Goal: Find specific page/section: Find specific page/section

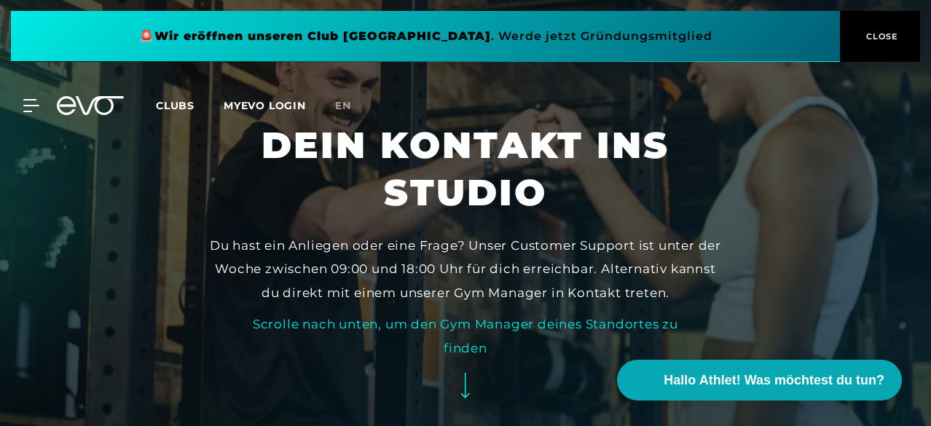
click at [464, 397] on icon at bounding box center [465, 385] width 9 height 25
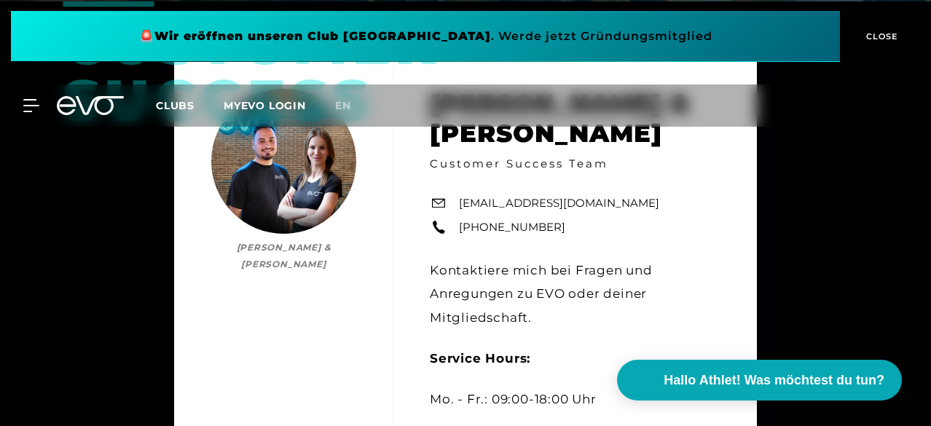
scroll to position [426, 0]
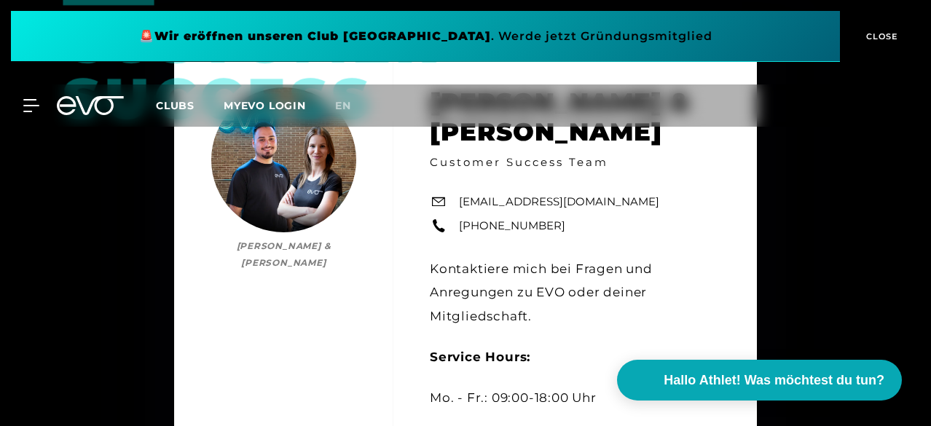
click at [830, 159] on div "Customer Success Bianca Schubert & Yunus Demir Bianca Schubert & Yunus Demir Cu…" at bounding box center [465, 257] width 931 height 515
click at [881, 31] on span "CLOSE" at bounding box center [880, 36] width 36 height 13
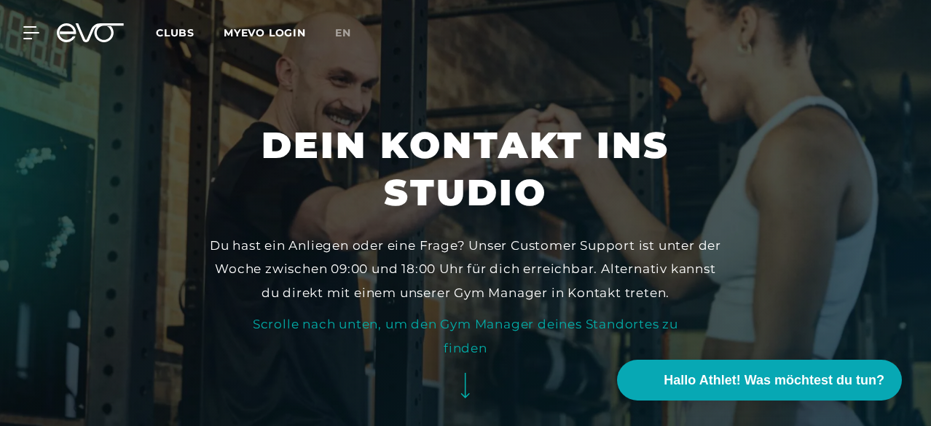
click at [194, 35] on span "Clubs" at bounding box center [175, 32] width 39 height 13
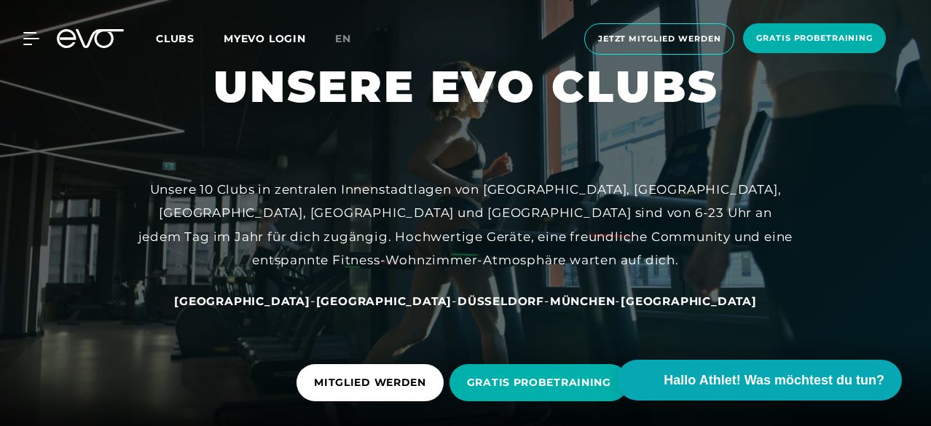
click at [368, 301] on span "[GEOGRAPHIC_DATA]" at bounding box center [384, 301] width 136 height 14
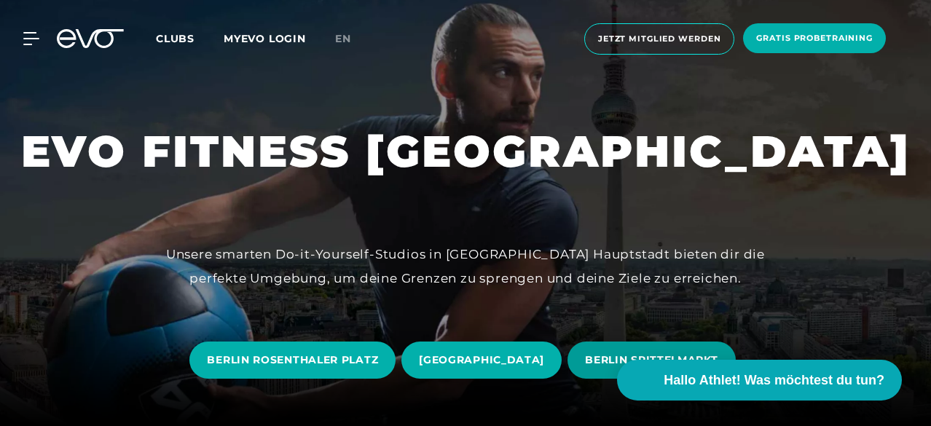
click at [604, 358] on span "BERLIN SPITTELMARKT" at bounding box center [651, 359] width 133 height 15
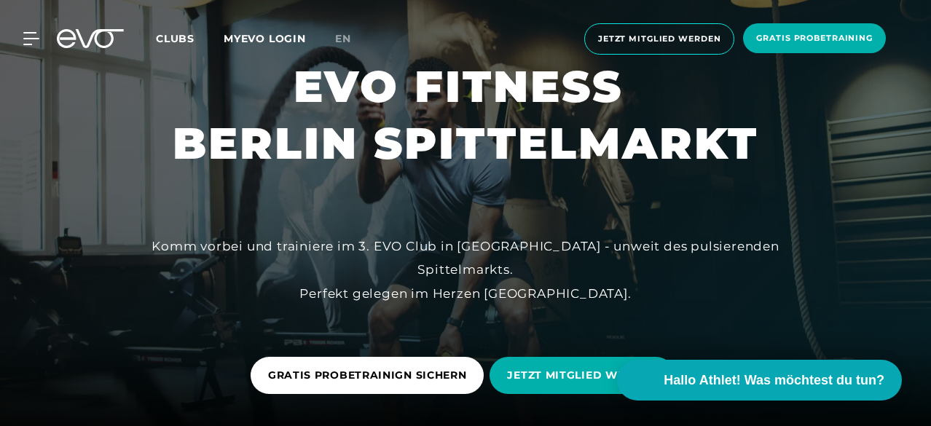
scroll to position [373, 0]
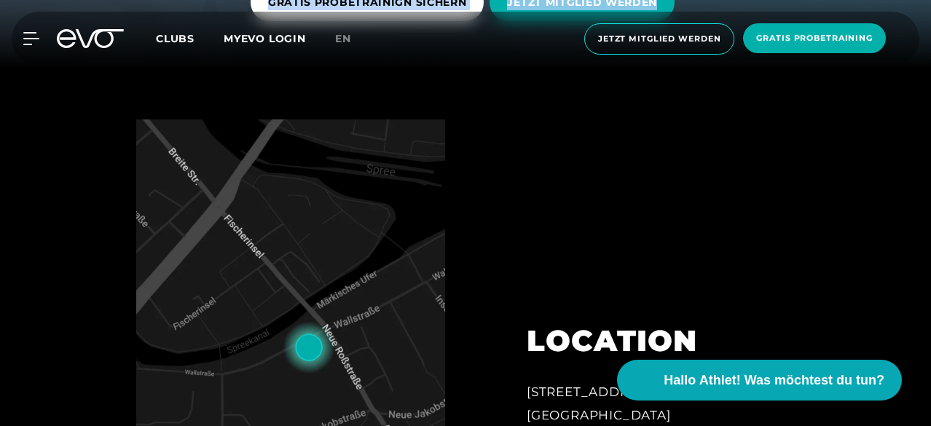
drag, startPoint x: 929, startPoint y: 21, endPoint x: 931, endPoint y: 43, distance: 21.9
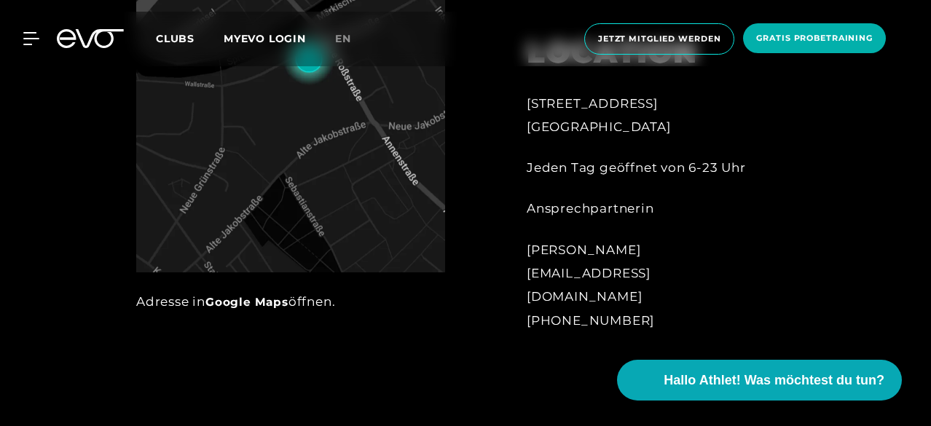
scroll to position [664, 0]
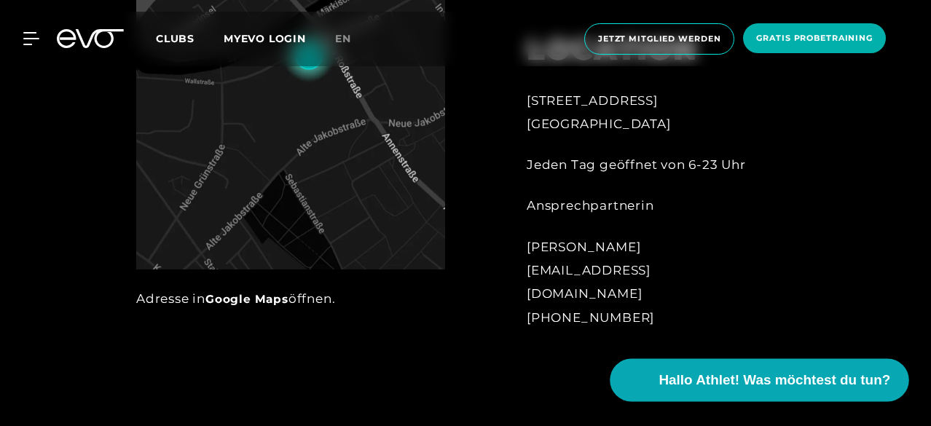
click at [717, 381] on span "Hallo Athlet! Was möchtest du tun?" at bounding box center [775, 380] width 232 height 20
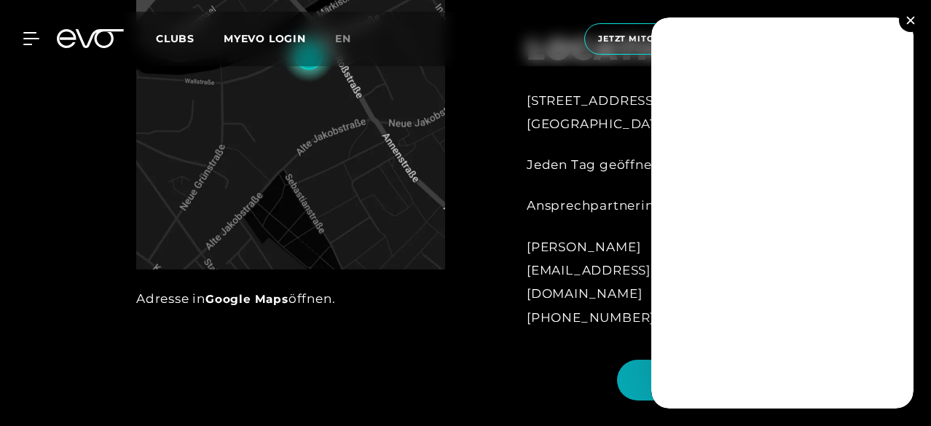
click at [567, 296] on div "Duc Hien Ma spittelmarkt@evofitness.de +49 172 7464928" at bounding box center [646, 282] width 239 height 94
click at [910, 22] on img at bounding box center [910, 20] width 8 height 8
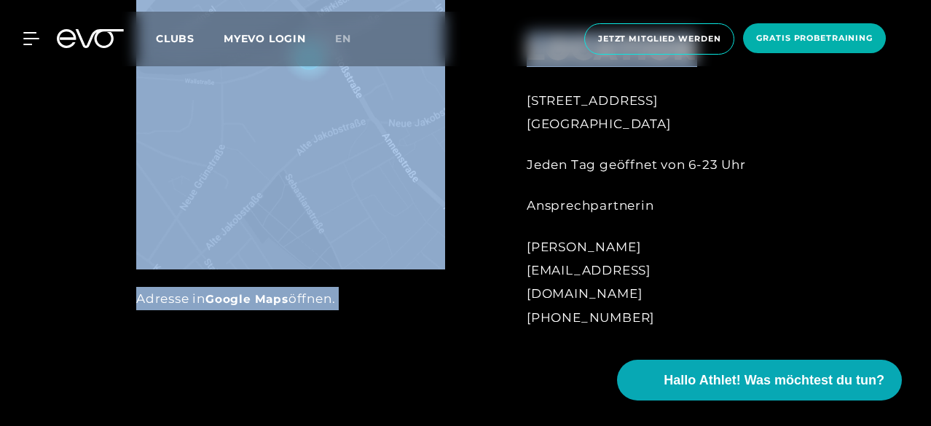
drag, startPoint x: 929, startPoint y: 65, endPoint x: 931, endPoint y: 72, distance: 7.6
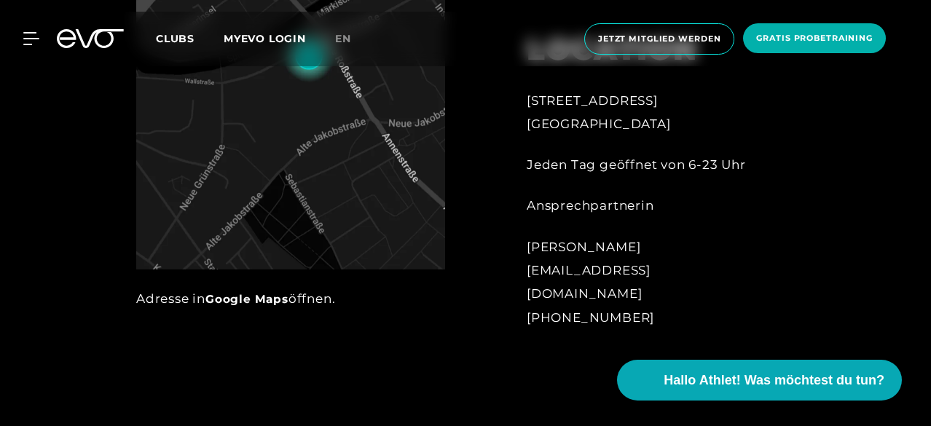
click at [754, 84] on div "LOCATION Wallstraße 27 10179 Berlin Jeden Tag geöffnet von 6-23 Uhr Ansprechpar…" at bounding box center [646, 171] width 280 height 351
click at [832, 107] on div at bounding box center [465, 87] width 931 height 620
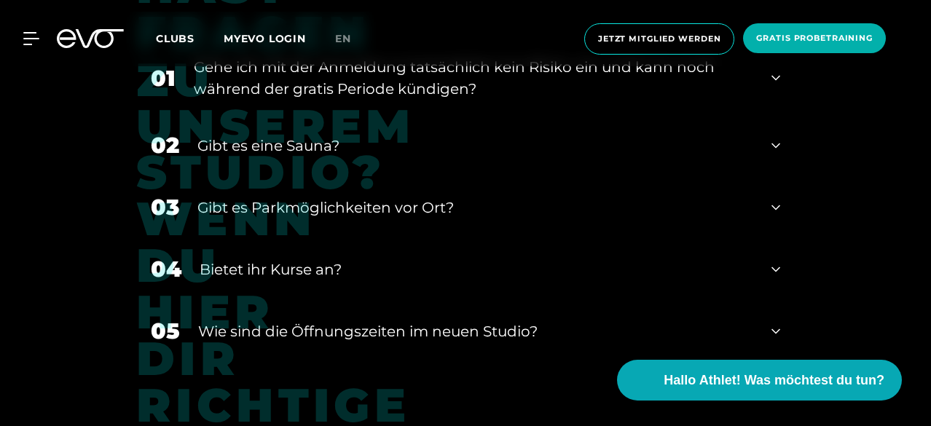
scroll to position [5150, 0]
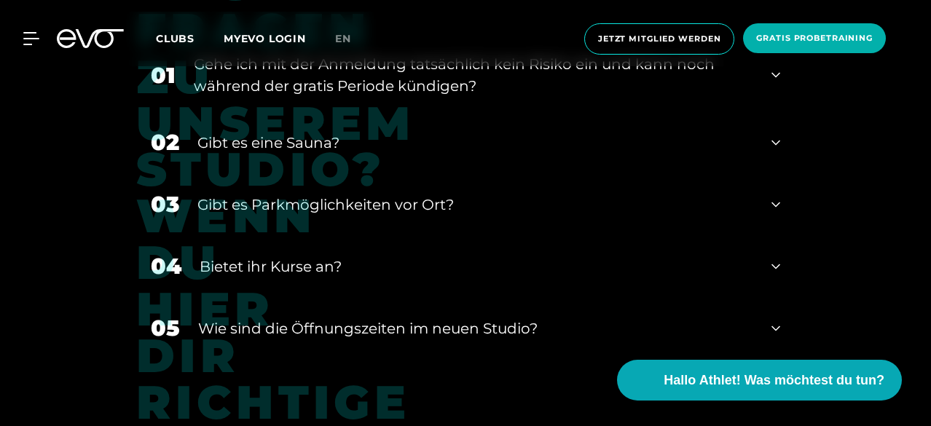
click at [775, 258] on icon at bounding box center [775, 266] width 9 height 17
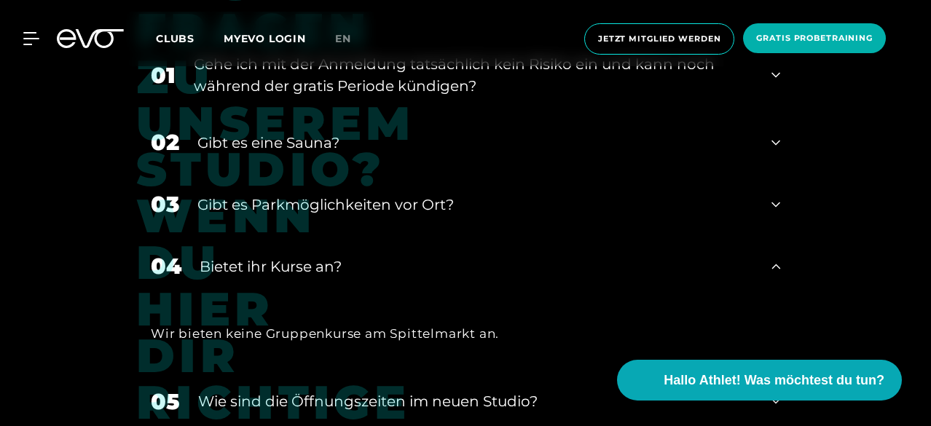
click at [517, 390] on div "​Wie sind die Öffnungszeiten im neuen Studio?" at bounding box center [475, 401] width 555 height 22
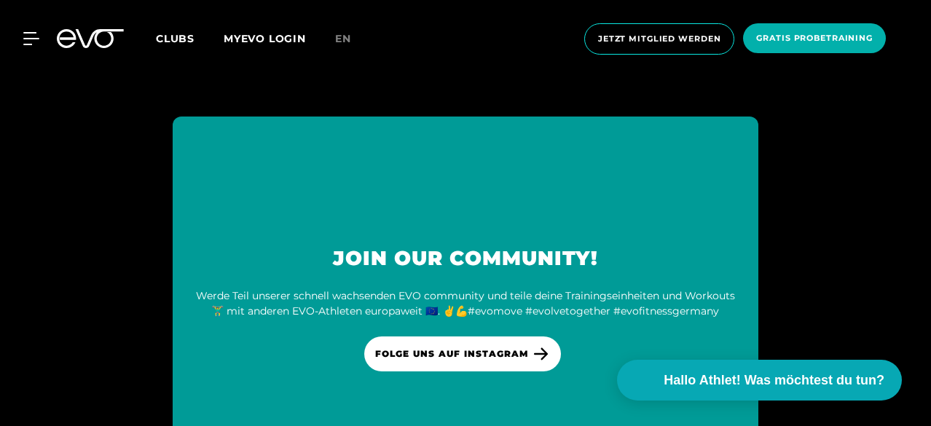
scroll to position [5907, 0]
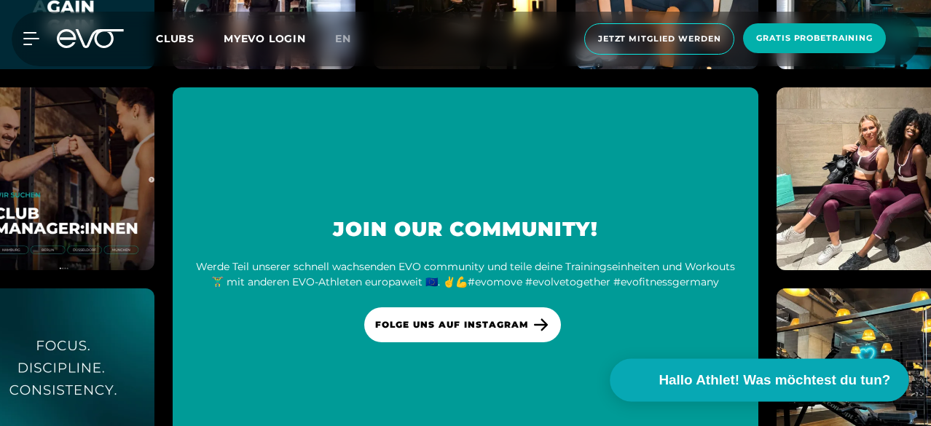
click at [730, 382] on span "Hallo Athlet! Was möchtest du tun?" at bounding box center [775, 380] width 232 height 20
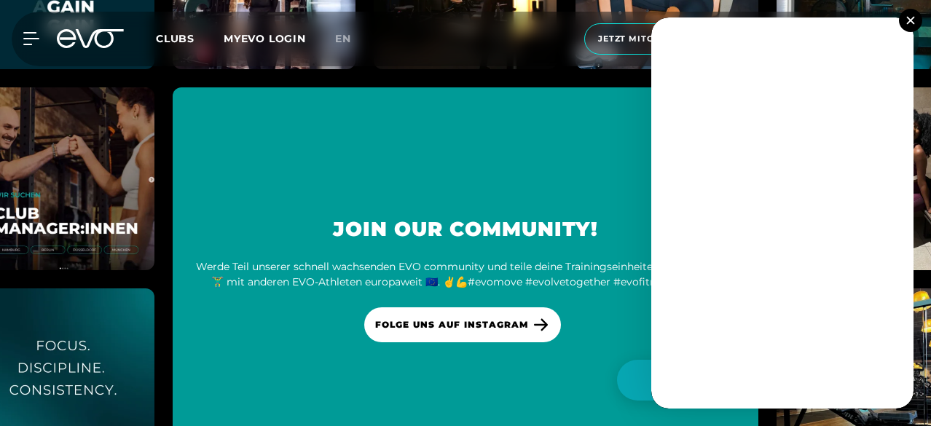
click at [913, 21] on img at bounding box center [910, 20] width 8 height 8
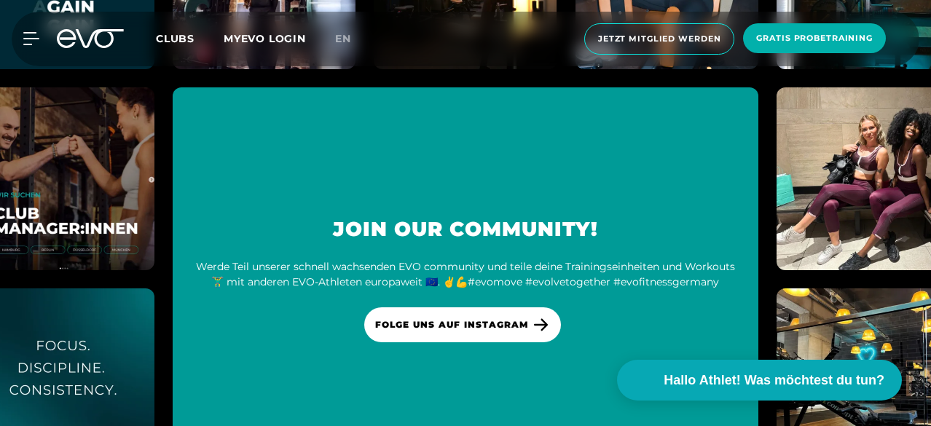
click at [722, 122] on div "Join our Community! Werde Teil unserer schnell wachsenden EVO community und tei…" at bounding box center [465, 279] width 585 height 384
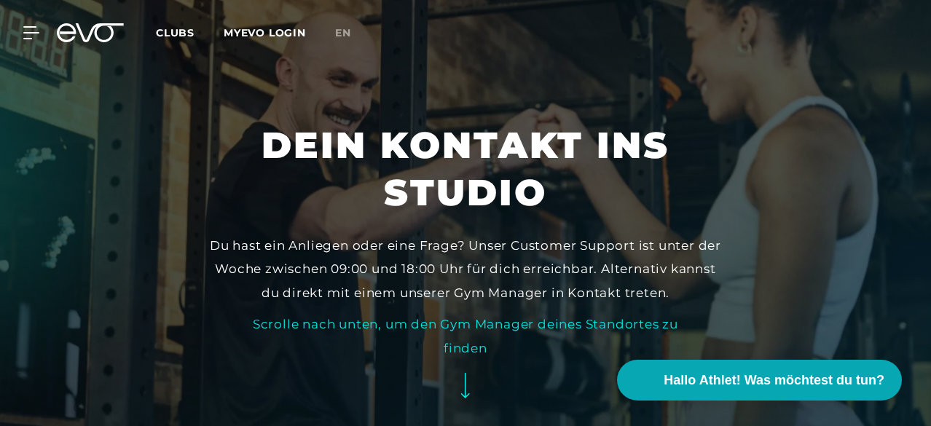
click at [468, 398] on icon at bounding box center [465, 385] width 9 height 25
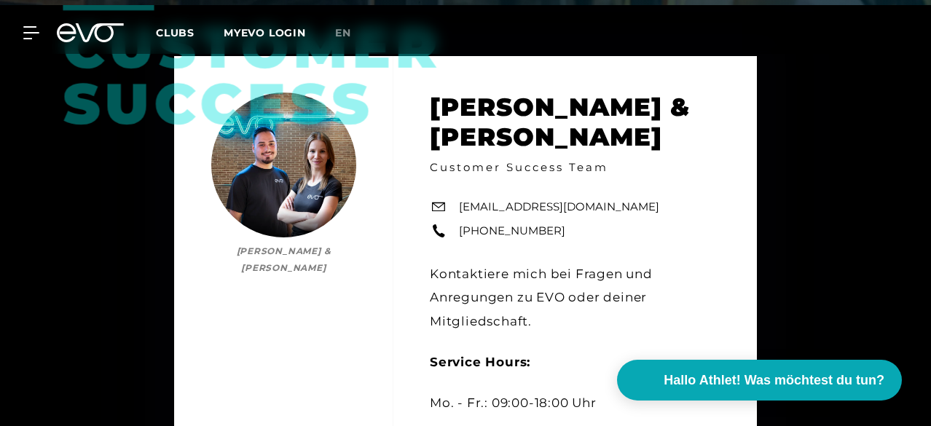
scroll to position [426, 0]
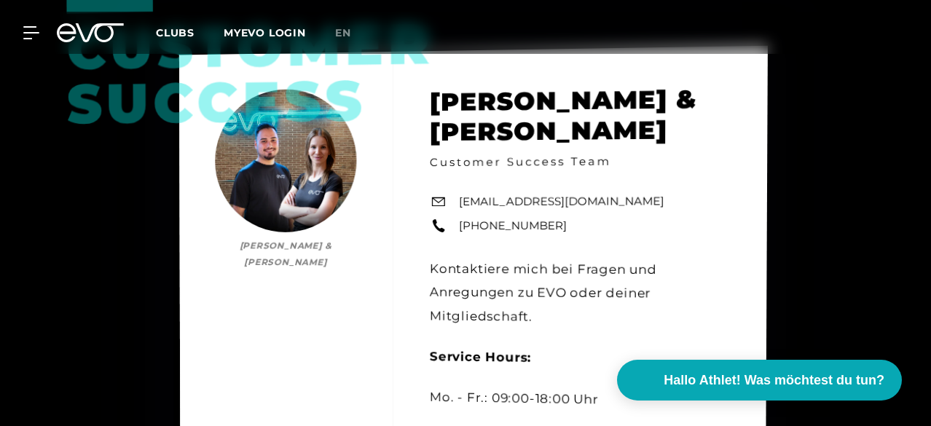
click at [693, 226] on div "Customer Success Bianca Schubert & Yunus Demir Bianca Schubert & Yunus Demir Cu…" at bounding box center [473, 258] width 588 height 424
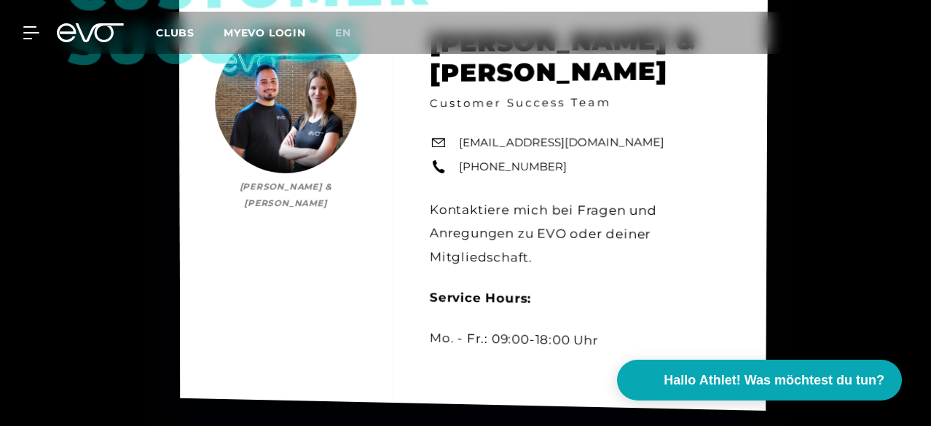
scroll to position [513, 0]
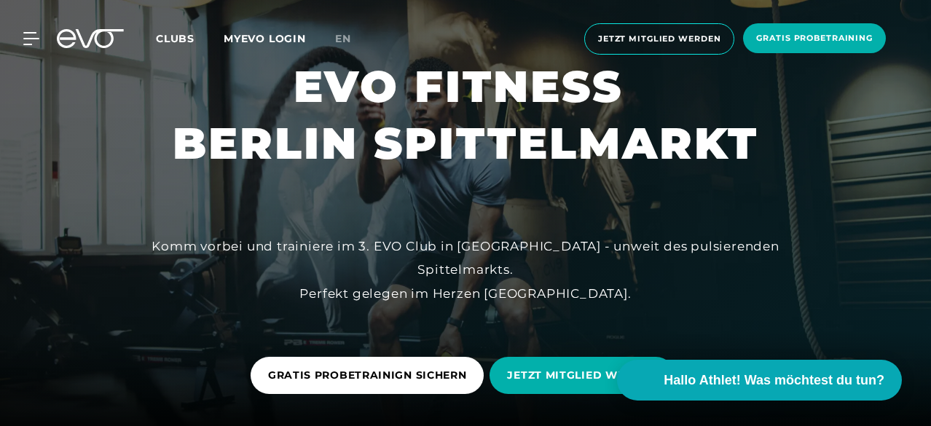
click at [832, 183] on div at bounding box center [465, 220] width 931 height 441
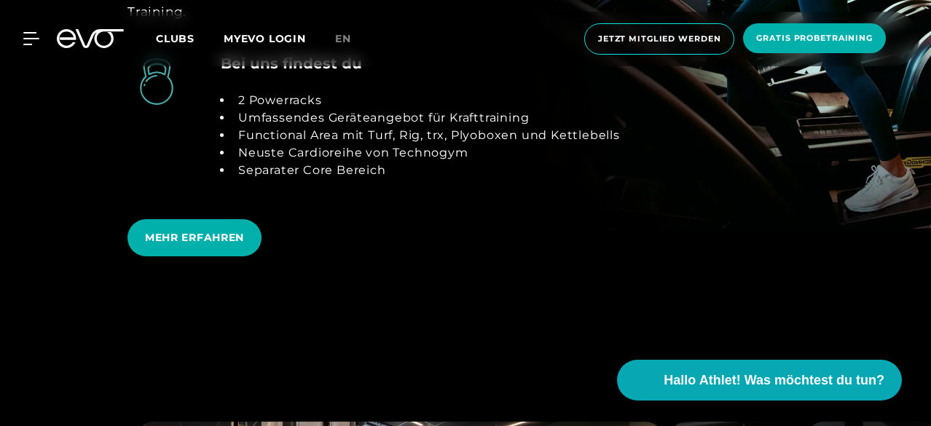
scroll to position [2767, 0]
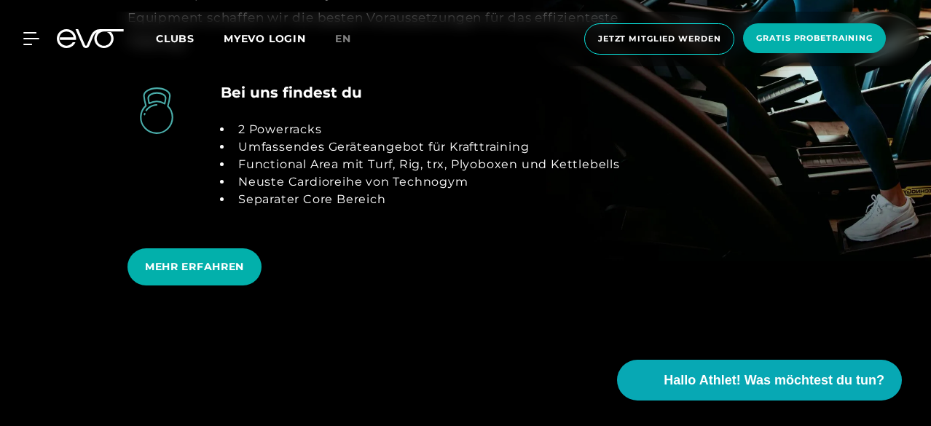
scroll to position [2783, 0]
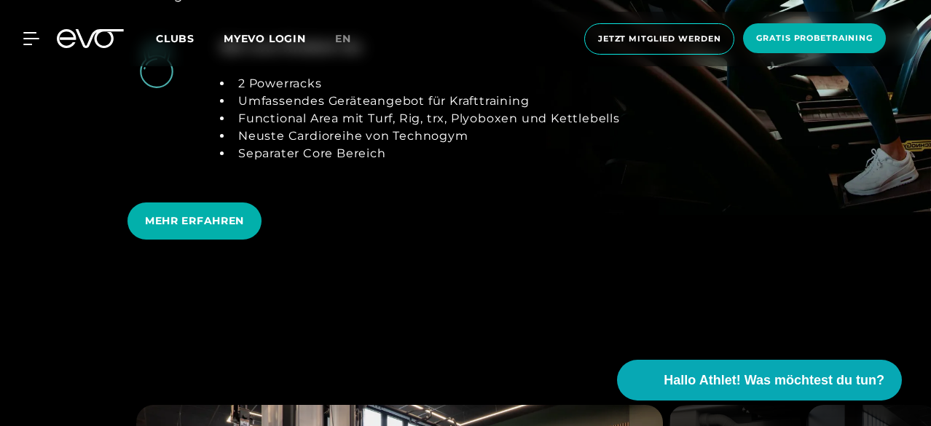
click at [194, 36] on span "Clubs" at bounding box center [175, 38] width 39 height 13
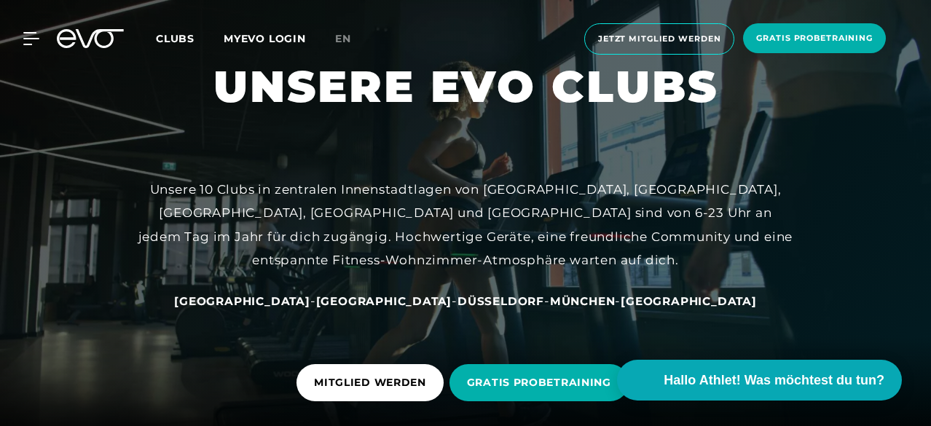
click at [376, 301] on span "[GEOGRAPHIC_DATA]" at bounding box center [384, 301] width 136 height 14
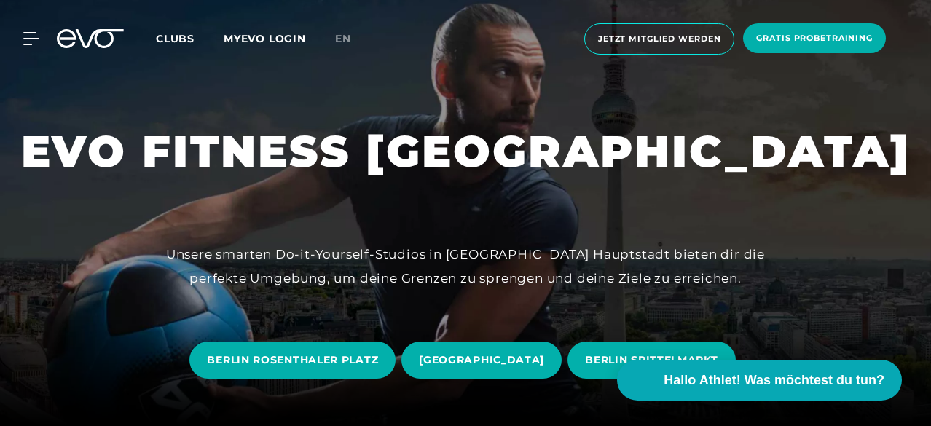
drag, startPoint x: 929, startPoint y: 25, endPoint x: 930, endPoint y: 33, distance: 7.3
click at [930, 33] on div "MyEVO Login Über EVO Mitgliedschaften Probetraining TAGESPASS EVO Studios [GEOG…" at bounding box center [465, 39] width 931 height 78
click at [609, 349] on span "BERLIN SPITTELMARKT" at bounding box center [650, 360] width 167 height 37
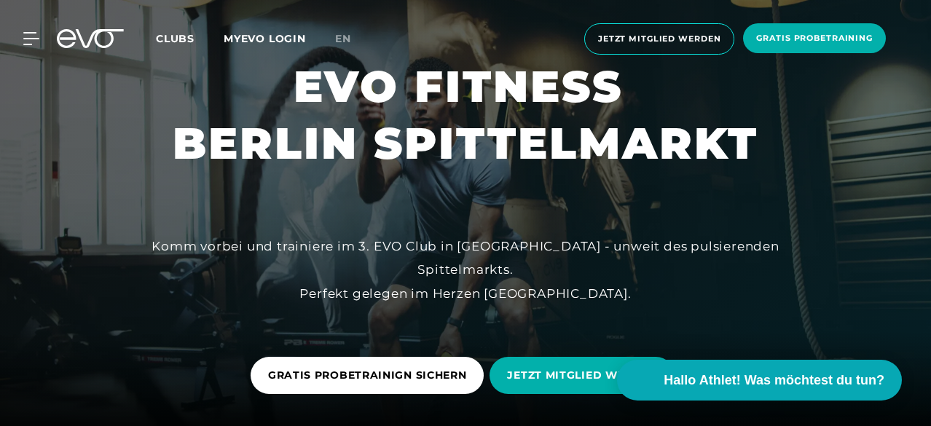
click at [837, 238] on div at bounding box center [465, 220] width 931 height 441
click at [839, 178] on div at bounding box center [465, 220] width 931 height 441
click at [583, 237] on div at bounding box center [465, 220] width 931 height 441
